Goal: Task Accomplishment & Management: Complete application form

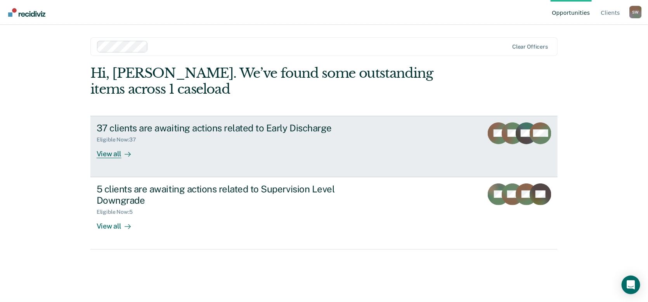
click at [111, 153] on div "View all" at bounding box center [118, 150] width 43 height 15
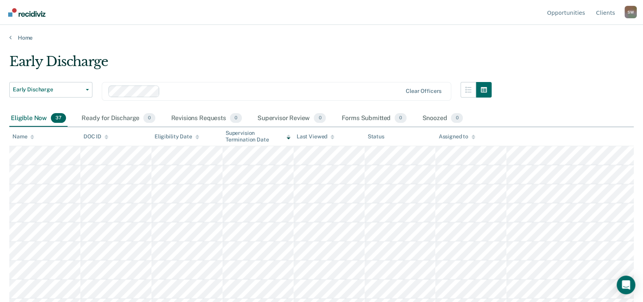
click at [21, 137] on div "Name" at bounding box center [23, 136] width 22 height 7
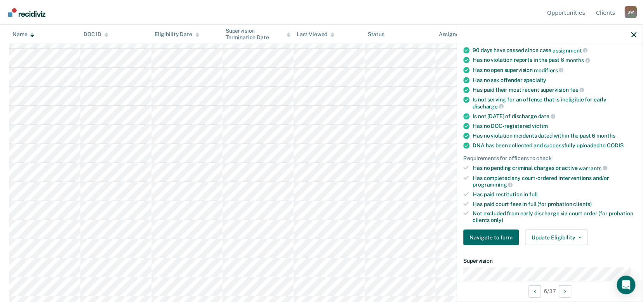
scroll to position [78, 0]
click at [542, 235] on button "Update Eligibility" at bounding box center [556, 237] width 63 height 16
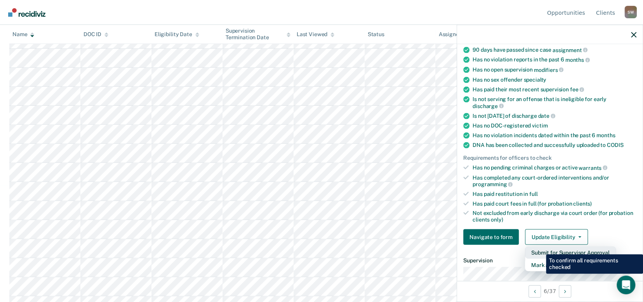
click at [540, 248] on button "Submit for Supervisor Approval" at bounding box center [570, 252] width 91 height 12
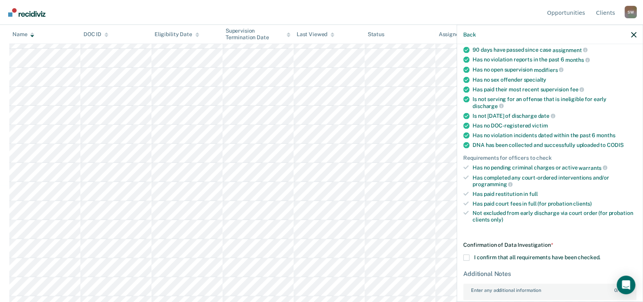
click at [467, 256] on span at bounding box center [466, 257] width 6 height 6
click at [600, 254] on input "I confirm that all requirements have been checked." at bounding box center [600, 254] width 0 height 0
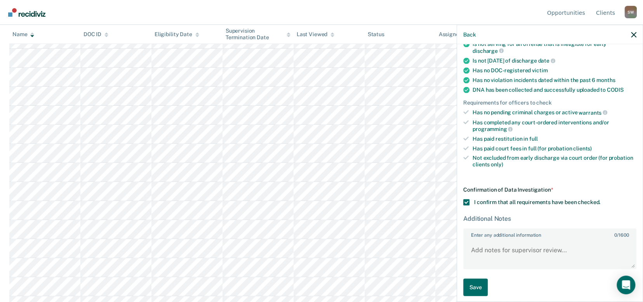
scroll to position [134, 0]
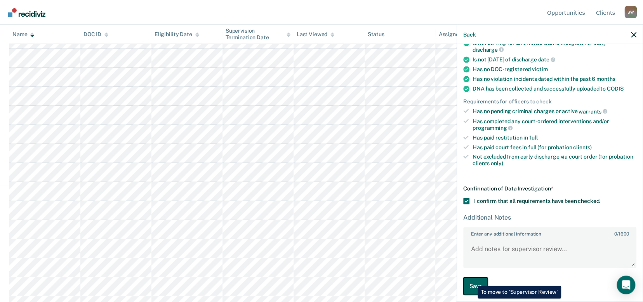
click at [472, 280] on button "Save" at bounding box center [475, 285] width 24 height 17
